Goal: Complete application form: Complete application form

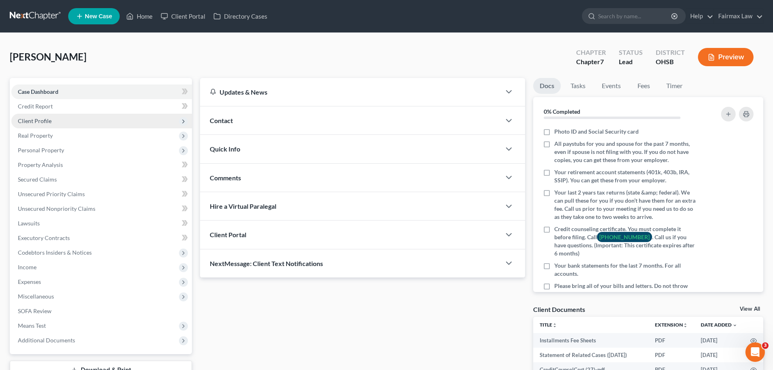
click at [51, 126] on span "Client Profile" at bounding box center [101, 121] width 181 height 15
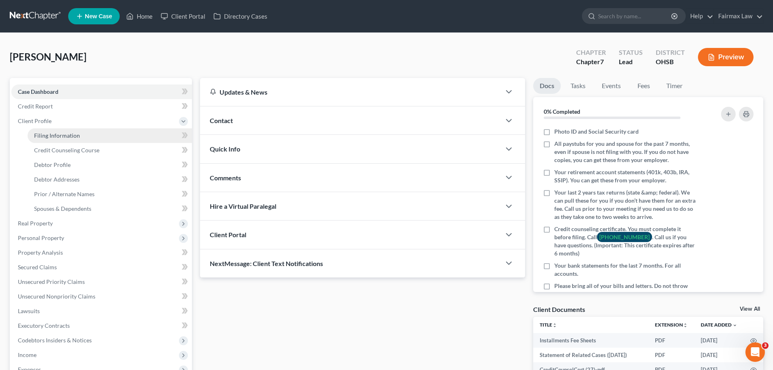
click at [74, 134] on span "Filing Information" at bounding box center [57, 135] width 46 height 7
select select "1"
select select "0"
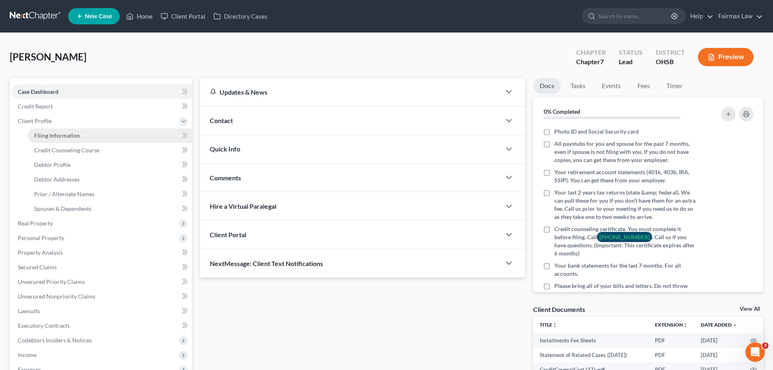
select select "36"
